Goal: Task Accomplishment & Management: Manage account settings

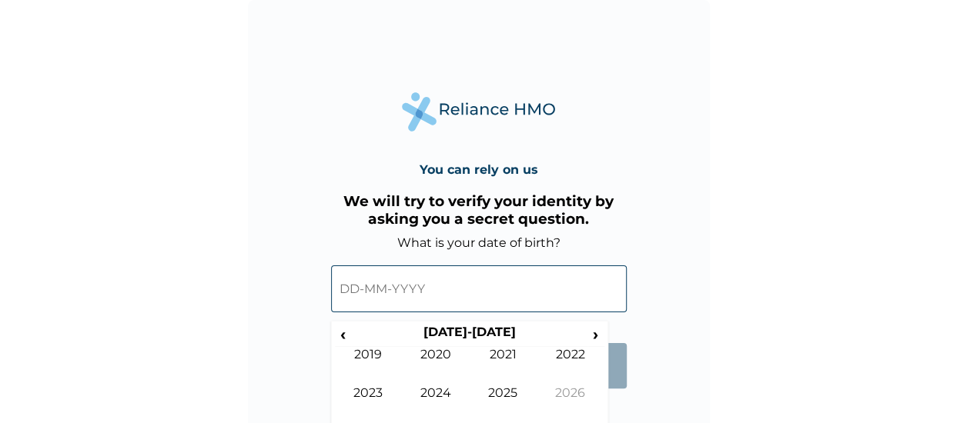
click at [351, 284] on input "text" at bounding box center [479, 289] width 296 height 47
click at [340, 337] on span "‹" at bounding box center [343, 334] width 16 height 19
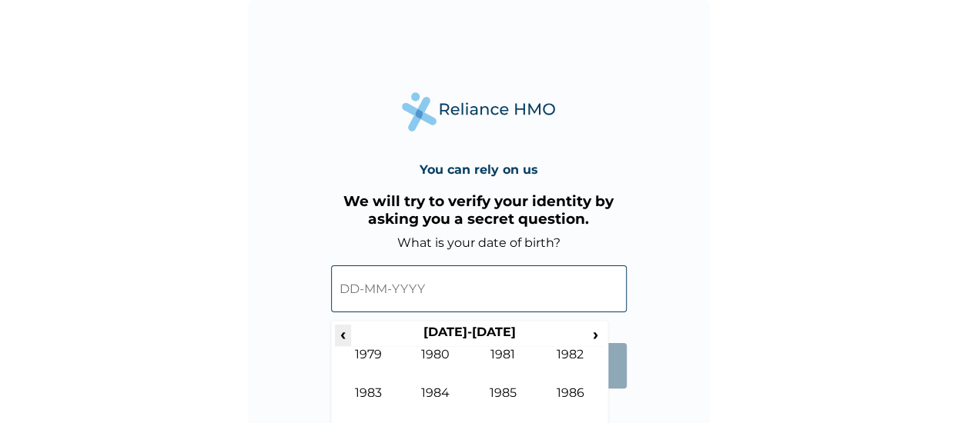
click at [340, 337] on span "‹" at bounding box center [343, 334] width 16 height 19
click at [596, 332] on span "›" at bounding box center [595, 334] width 17 height 19
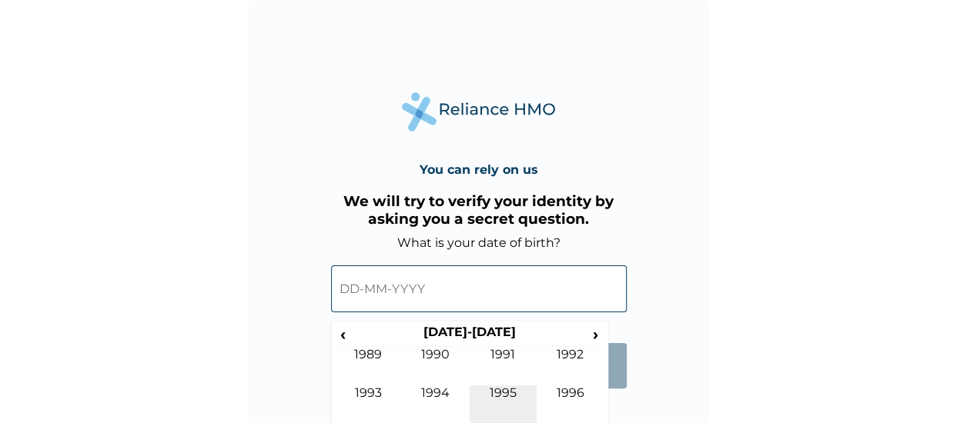
click at [494, 403] on td "1995" at bounding box center [503, 405] width 68 height 38
click at [500, 393] on td "Jul" at bounding box center [503, 405] width 68 height 38
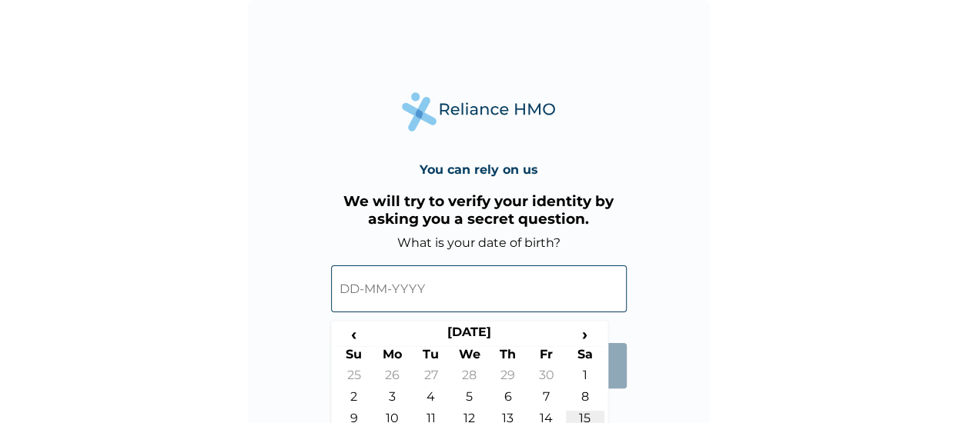
click at [588, 412] on td "15" at bounding box center [585, 422] width 38 height 22
type input "15-07-1995"
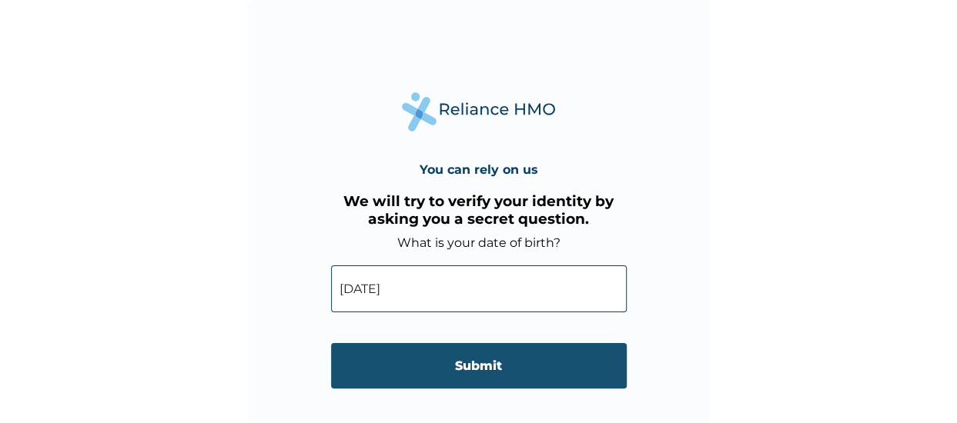
click at [515, 373] on input "Submit" at bounding box center [479, 365] width 296 height 45
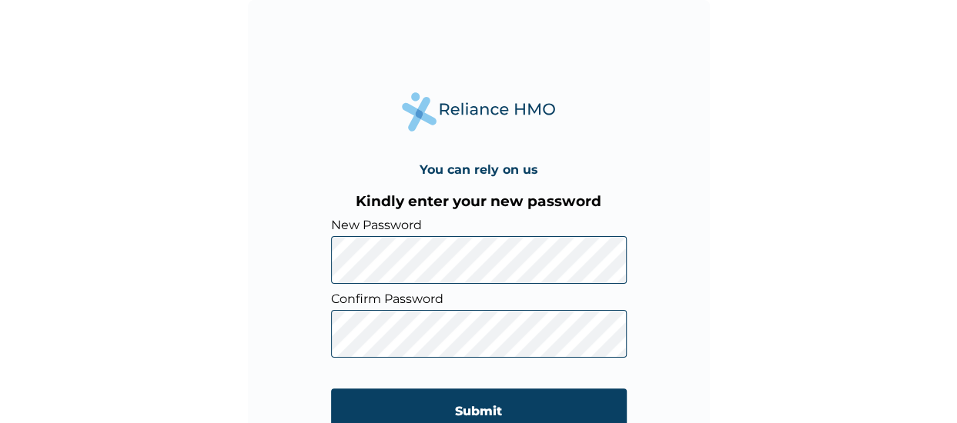
click input "Submit" at bounding box center [479, 411] width 296 height 45
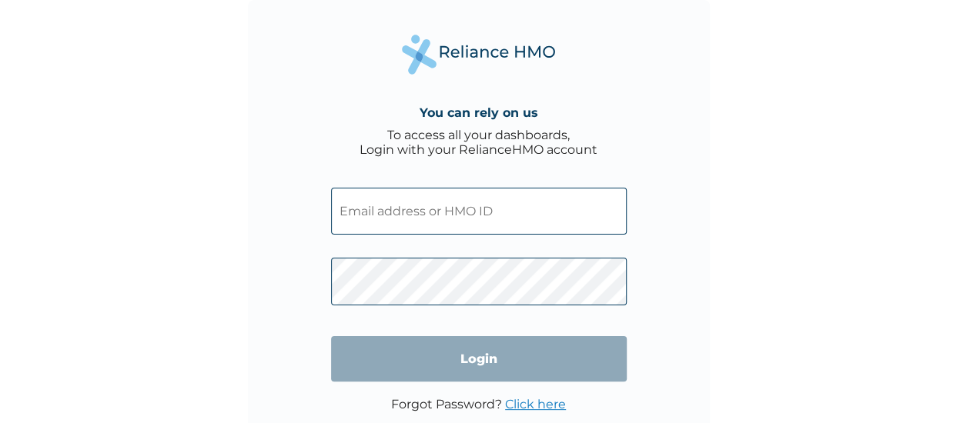
click at [407, 219] on input "text" at bounding box center [479, 211] width 296 height 47
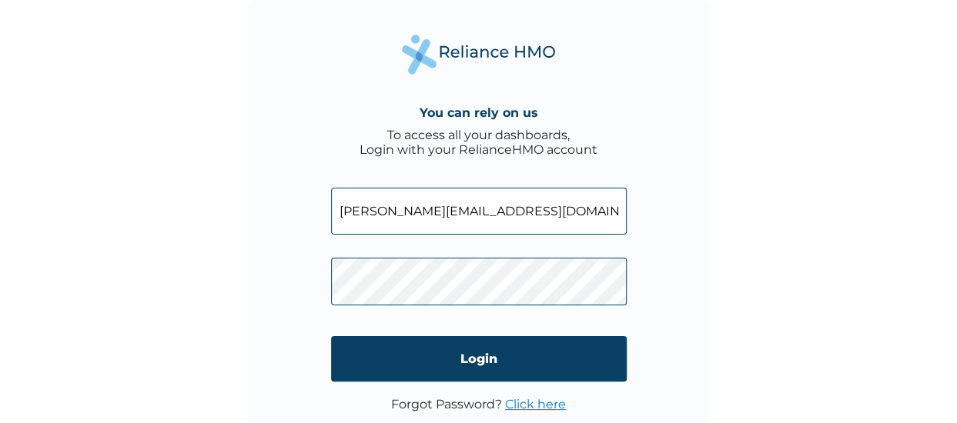
type input "benjamin.edogbanya@suntrustng.com"
click input "Login" at bounding box center [479, 358] width 296 height 45
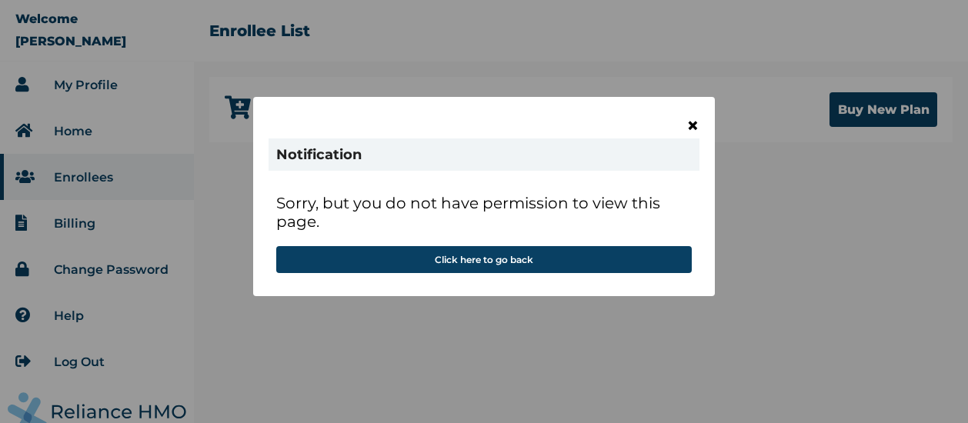
click at [693, 125] on span "×" at bounding box center [693, 125] width 13 height 26
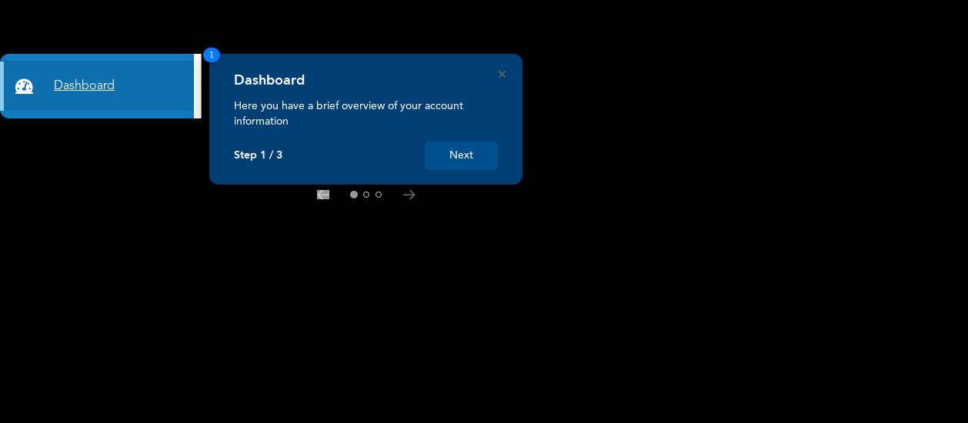
click at [145, 105] on link "Dashboard" at bounding box center [97, 86] width 194 height 49
click at [454, 148] on button "Next" at bounding box center [461, 156] width 73 height 28
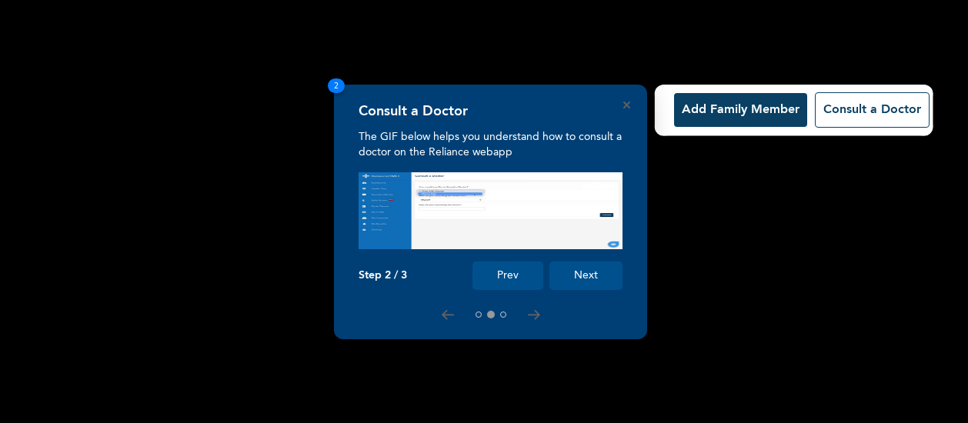
click at [588, 269] on button "Next" at bounding box center [586, 276] width 73 height 28
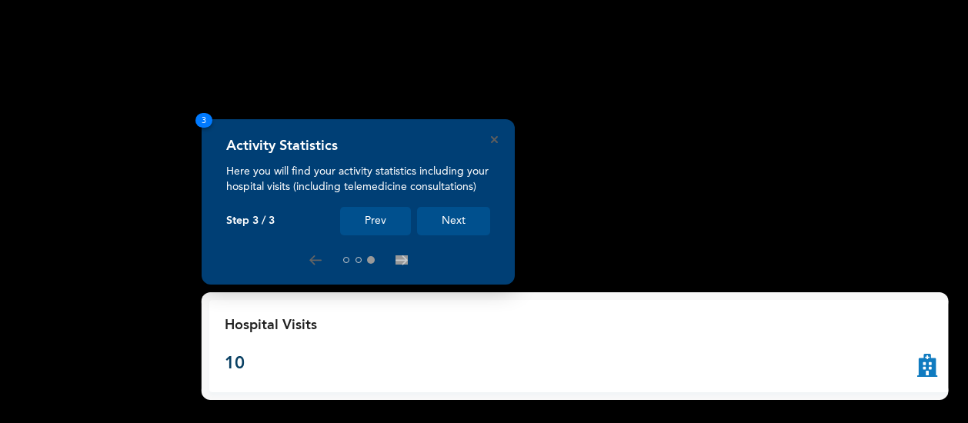
click at [465, 216] on button "Next" at bounding box center [453, 221] width 73 height 28
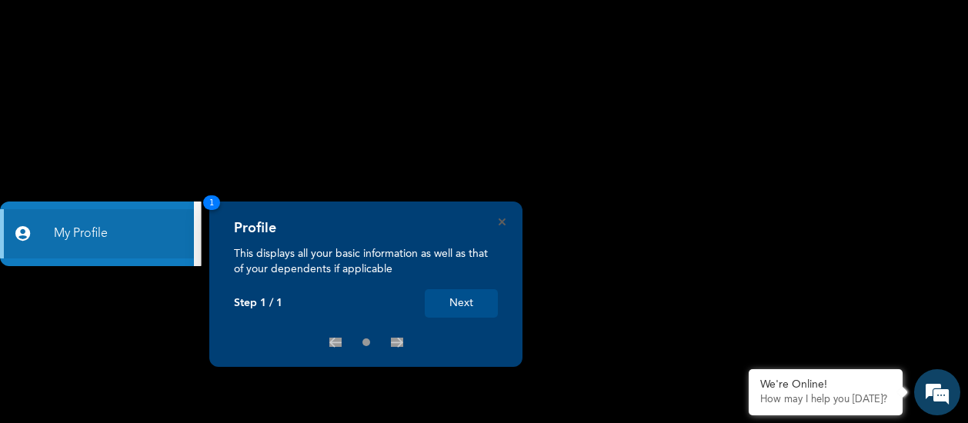
click at [462, 301] on button "Next" at bounding box center [461, 303] width 73 height 28
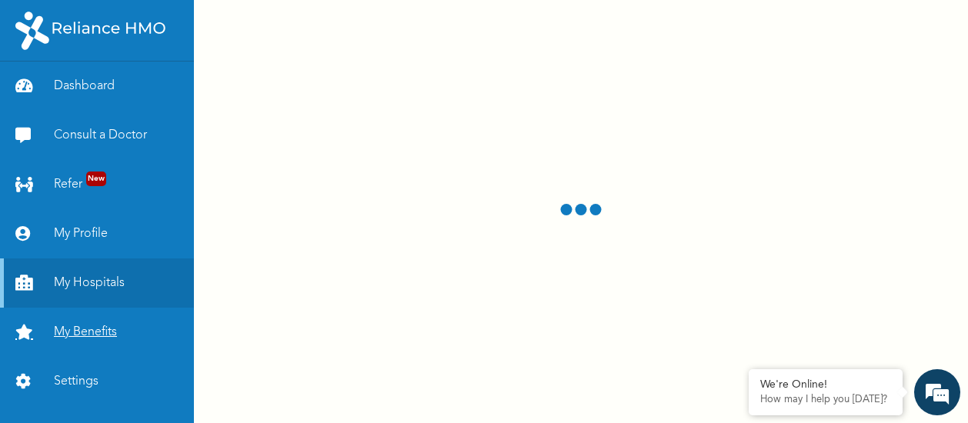
click at [82, 324] on link "My Benefits" at bounding box center [97, 332] width 194 height 49
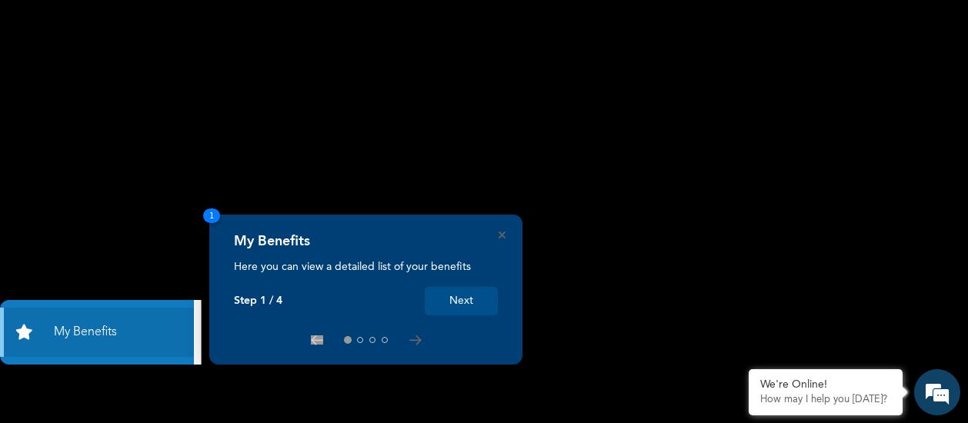
click at [483, 299] on button "Next" at bounding box center [461, 301] width 73 height 28
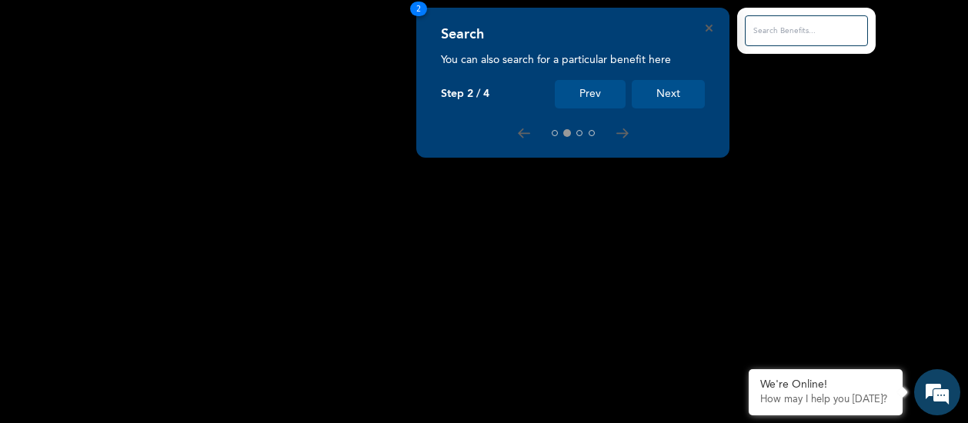
click at [660, 107] on button "Next" at bounding box center [668, 94] width 73 height 28
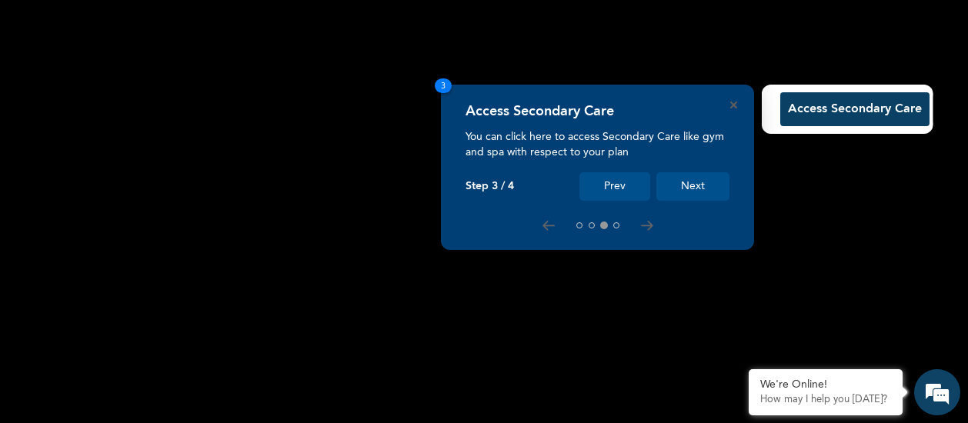
click at [700, 178] on button "Next" at bounding box center [693, 186] width 73 height 28
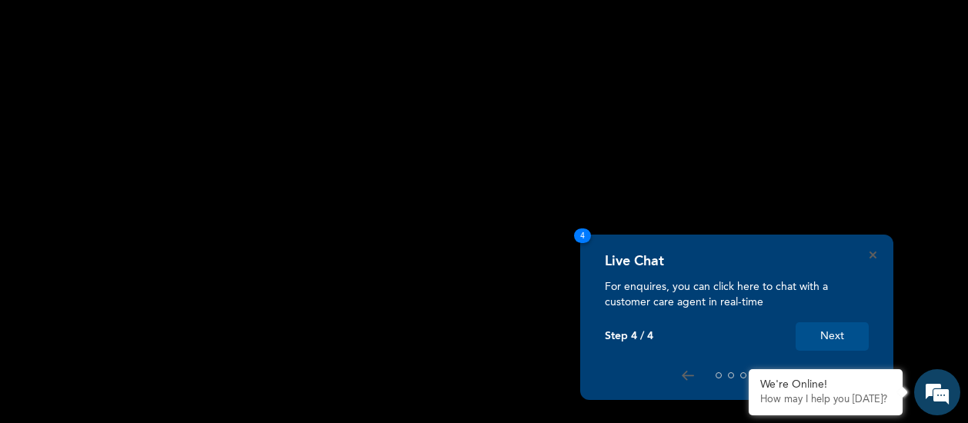
click at [827, 332] on button "Next" at bounding box center [832, 336] width 73 height 28
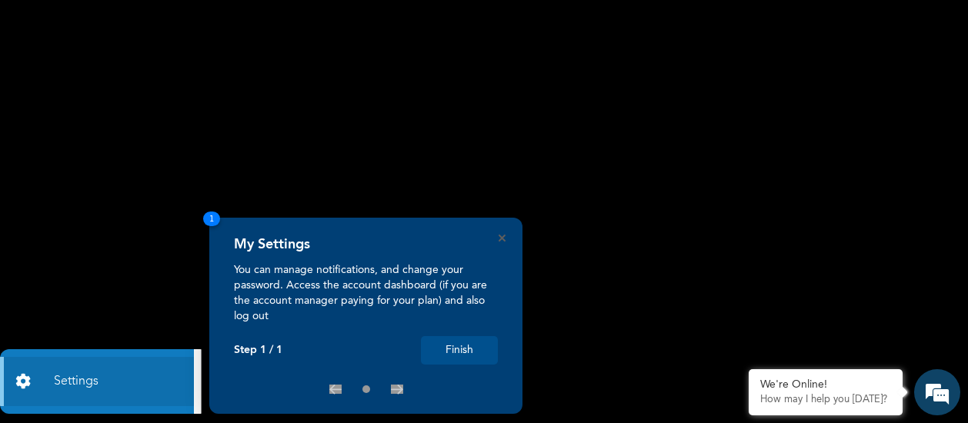
click at [456, 341] on button "Finish" at bounding box center [459, 350] width 77 height 28
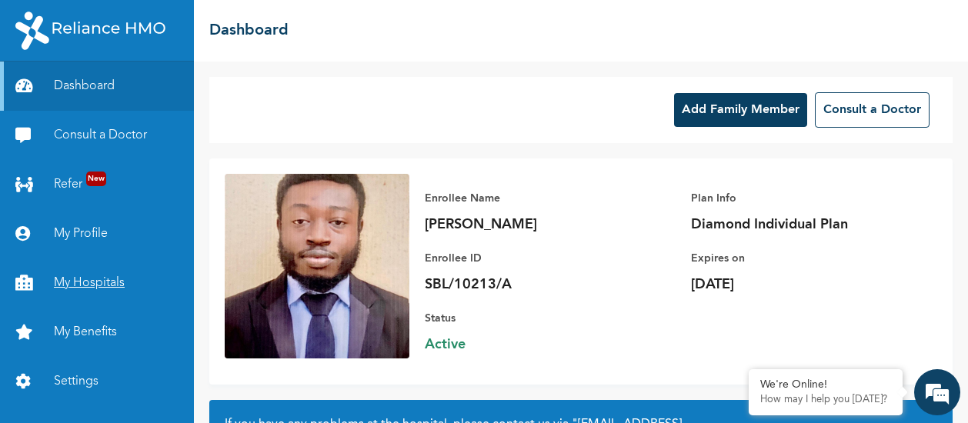
click at [108, 296] on link "My Hospitals" at bounding box center [97, 283] width 194 height 49
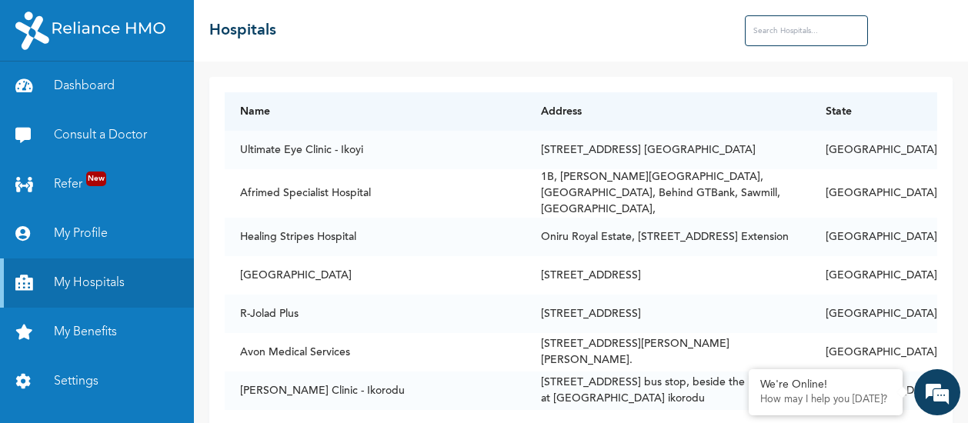
click at [823, 31] on input "text" at bounding box center [806, 30] width 123 height 31
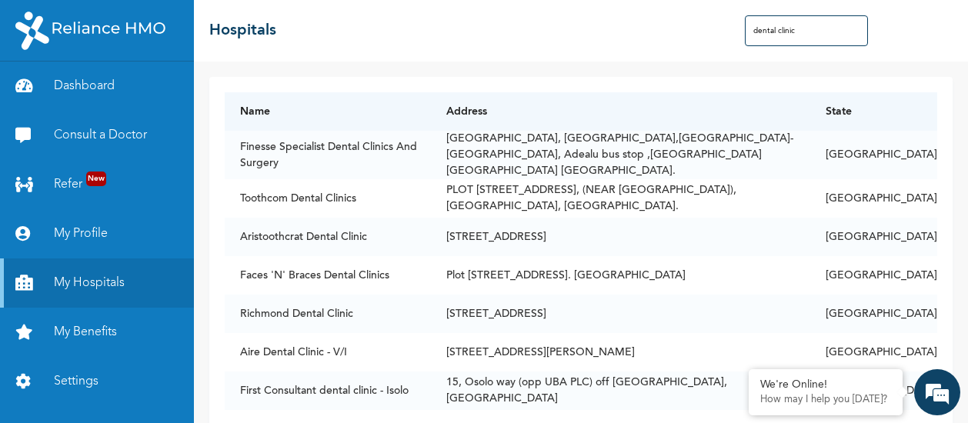
type input "dental clinic"
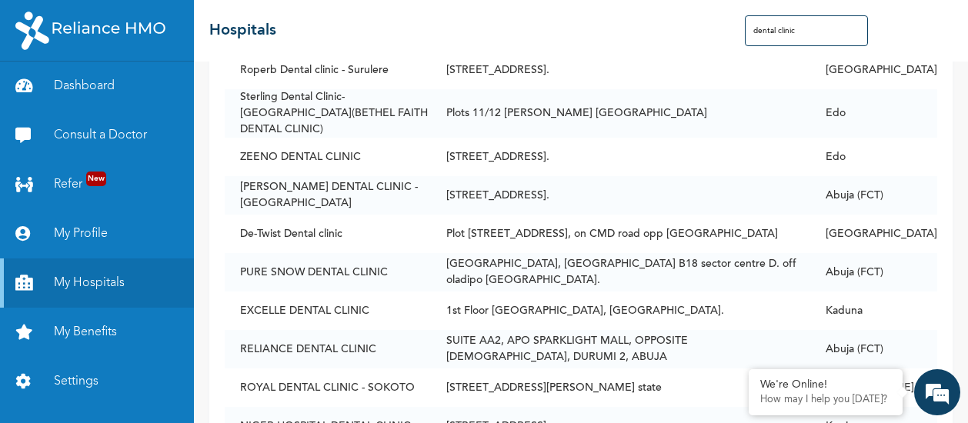
scroll to position [2894, 0]
